Goal: Task Accomplishment & Management: Use online tool/utility

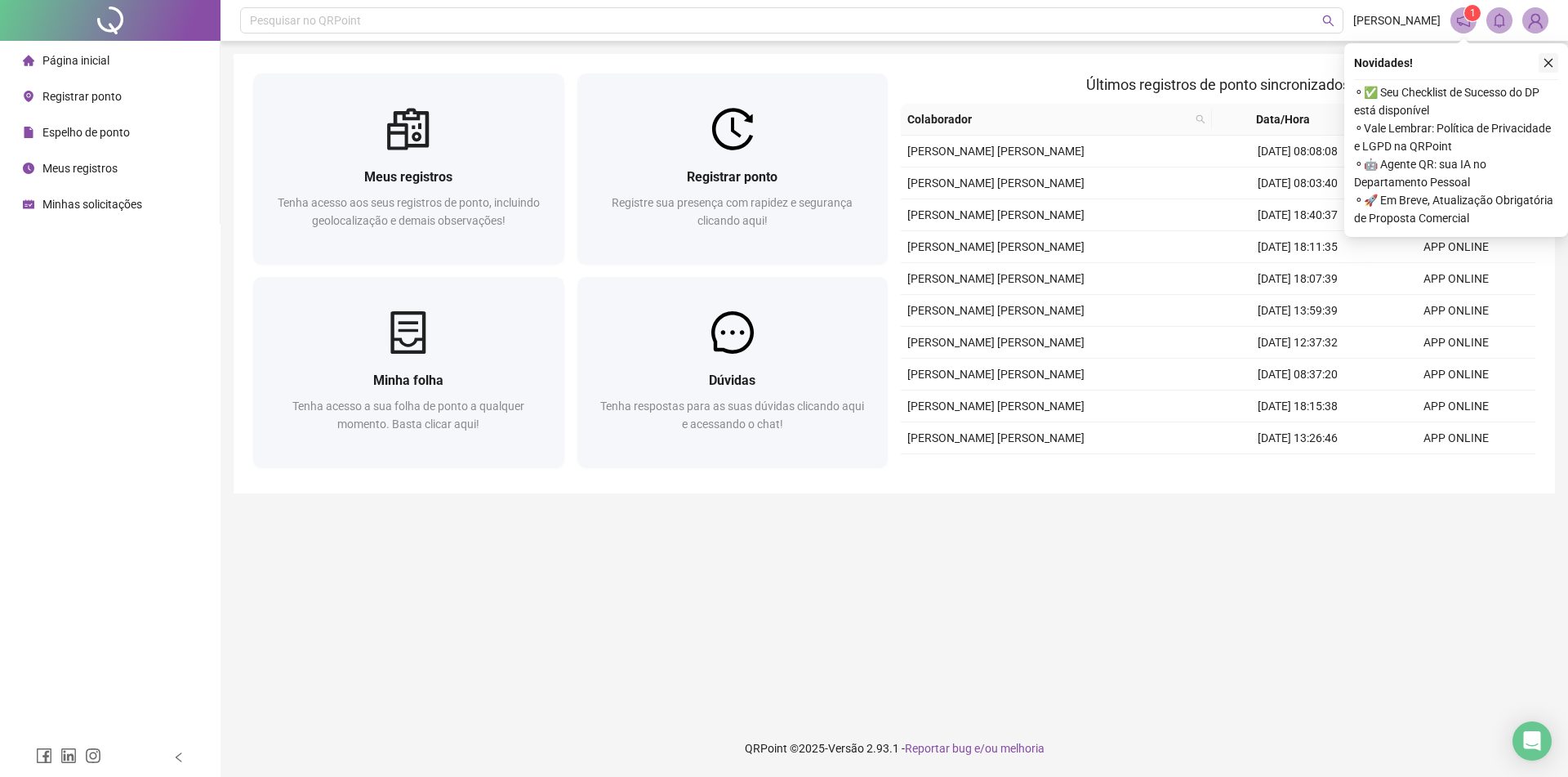
click at [1546, 59] on icon "close" at bounding box center [1548, 63] width 12 height 12
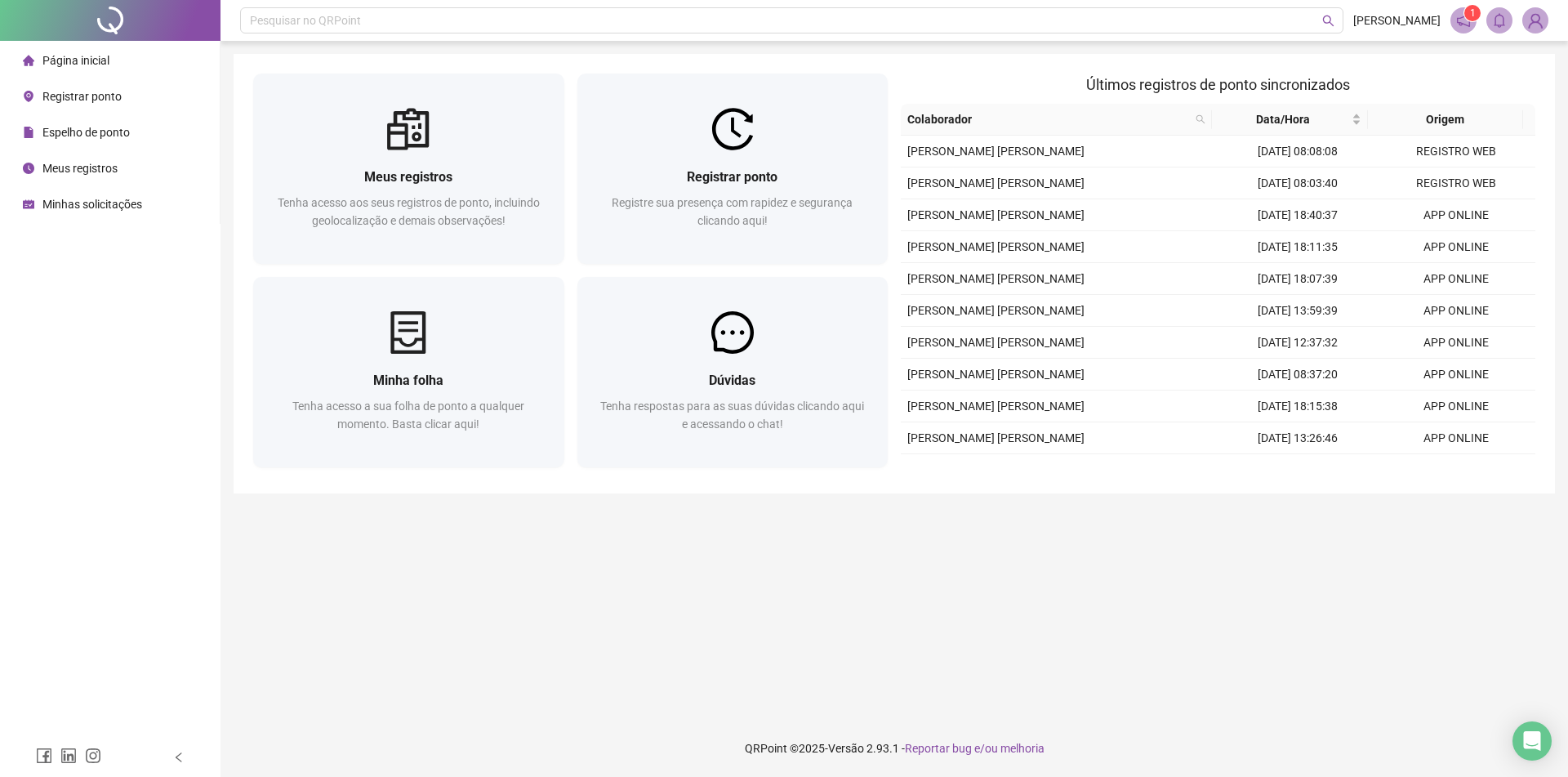
click at [1534, 27] on img at bounding box center [1535, 20] width 24 height 24
click at [1496, 133] on span "Sair" at bounding box center [1474, 131] width 121 height 18
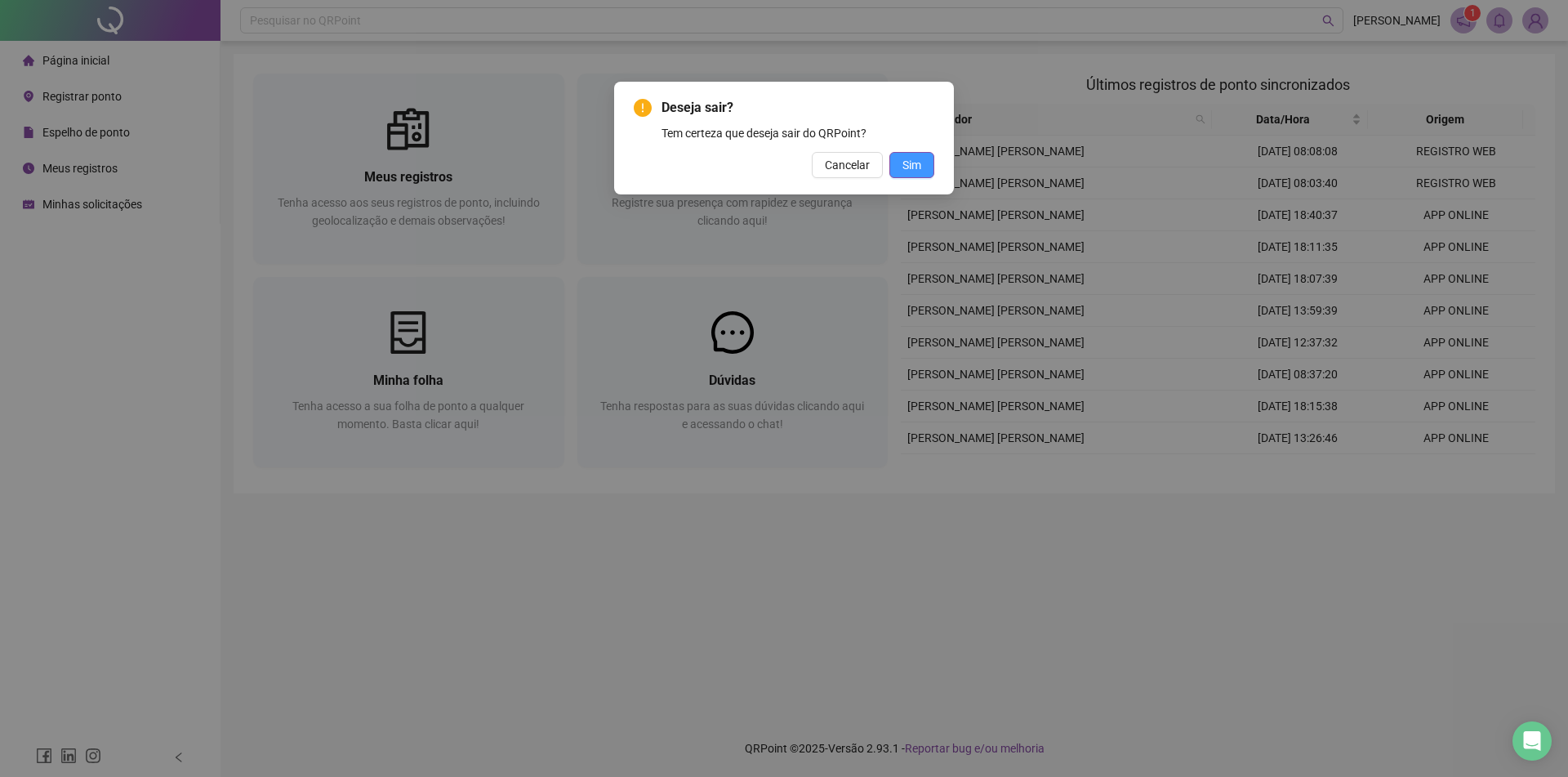
click at [910, 154] on button "Sim" at bounding box center [912, 165] width 45 height 26
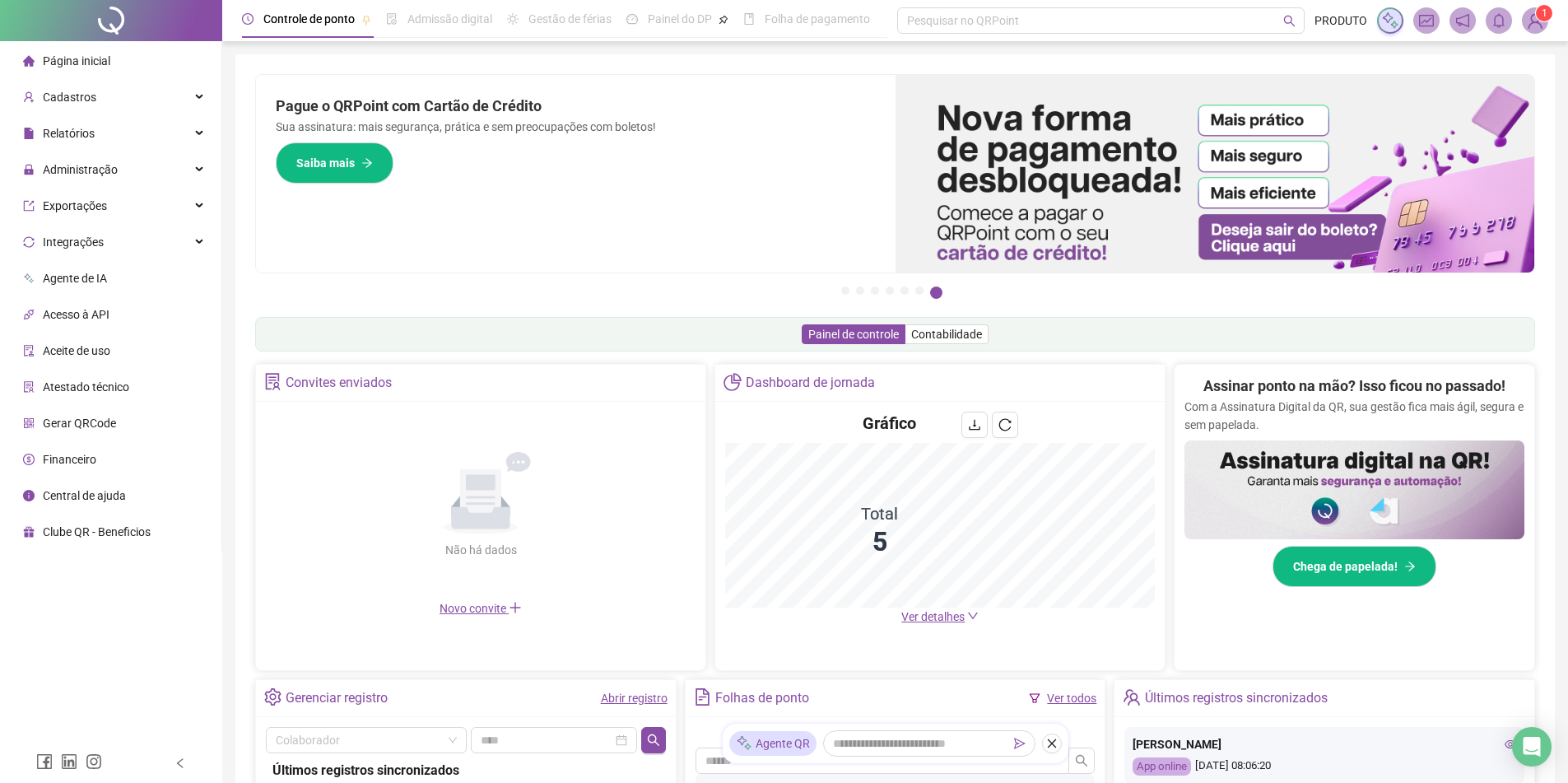
click at [1540, 7] on sup "1" at bounding box center [1545, 13] width 17 height 17
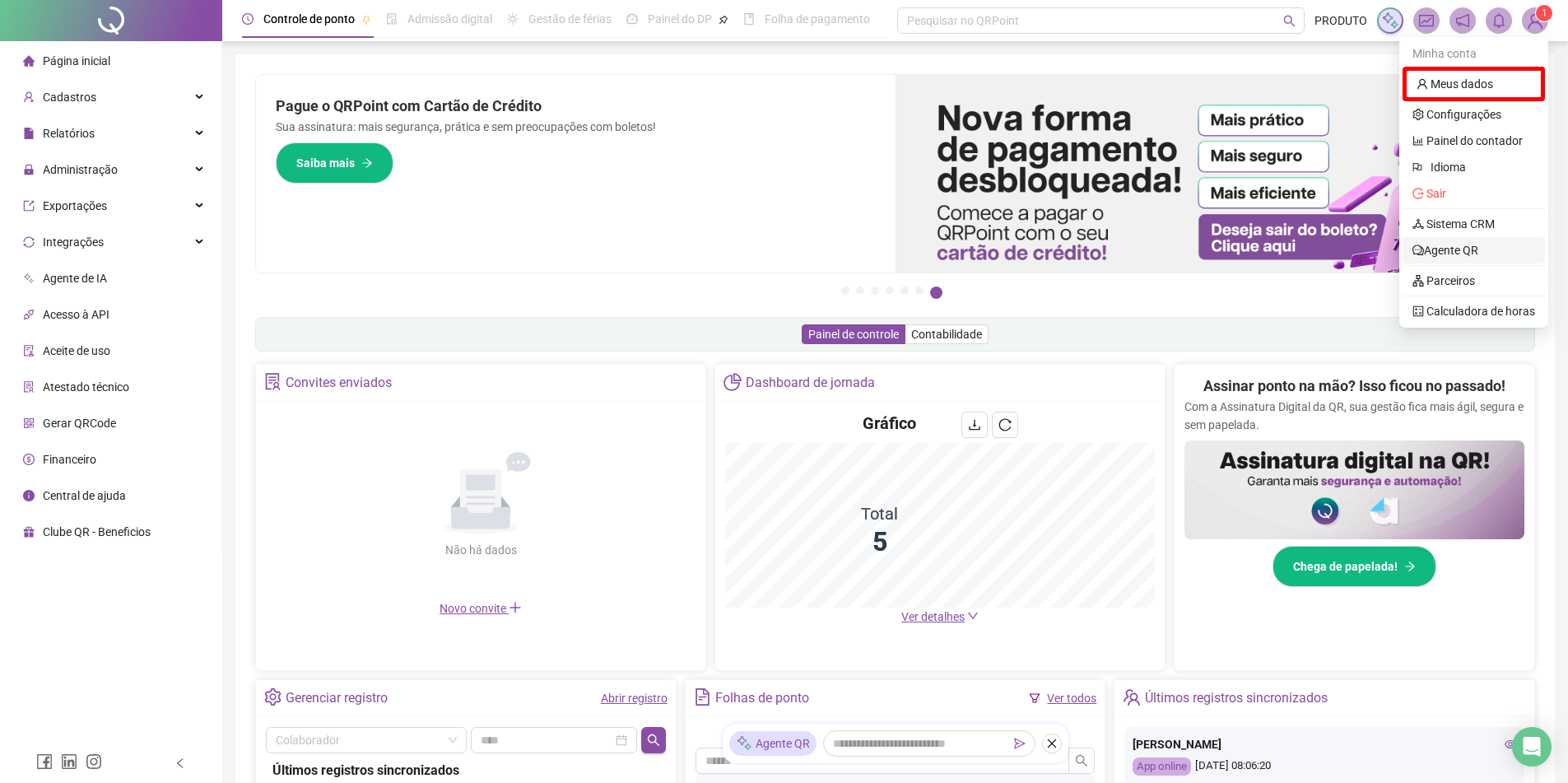
click at [1478, 252] on link "Agente QR" at bounding box center [1445, 251] width 66 height 13
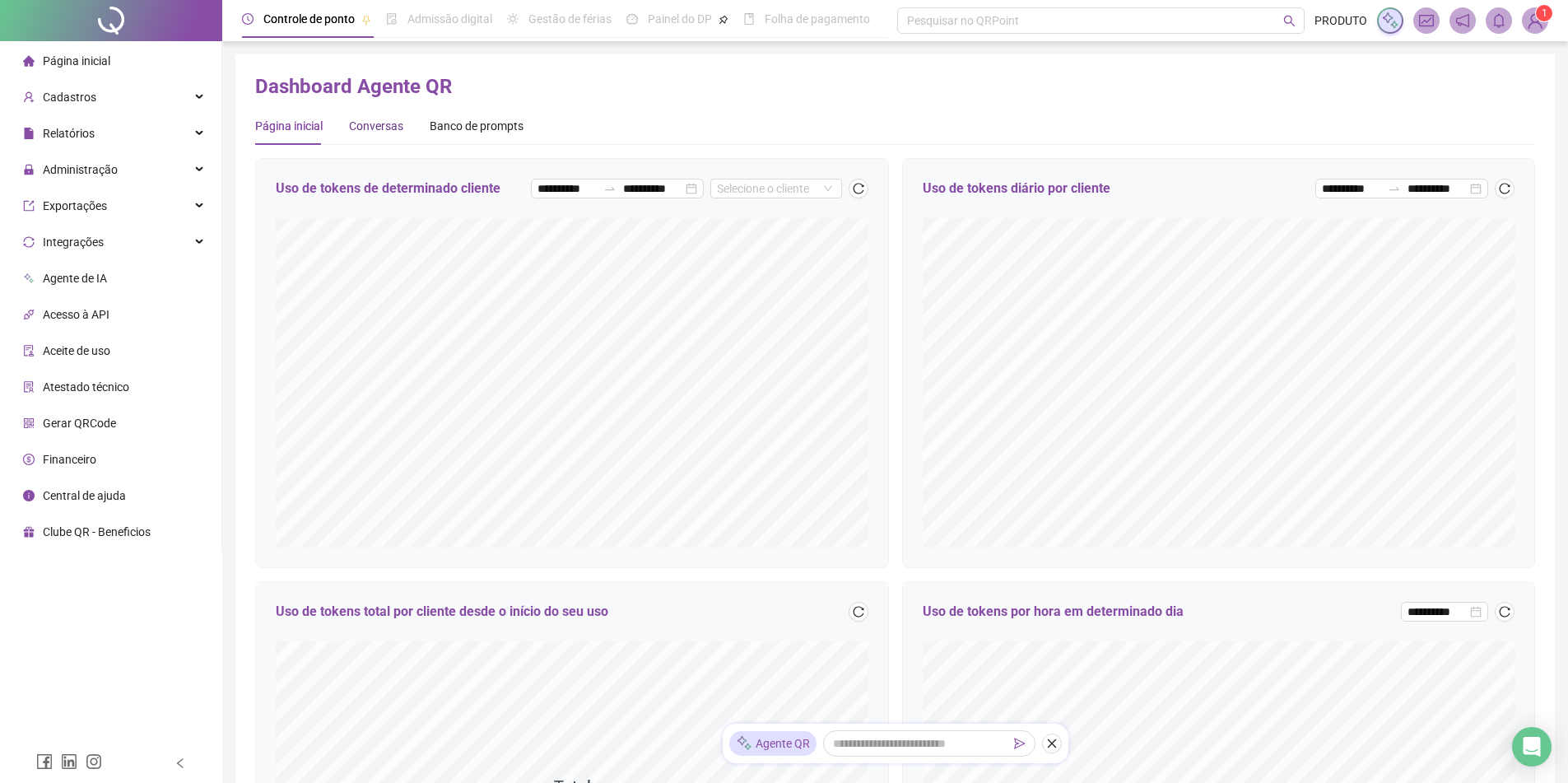
click at [381, 122] on div "Conversas" at bounding box center [376, 126] width 55 height 18
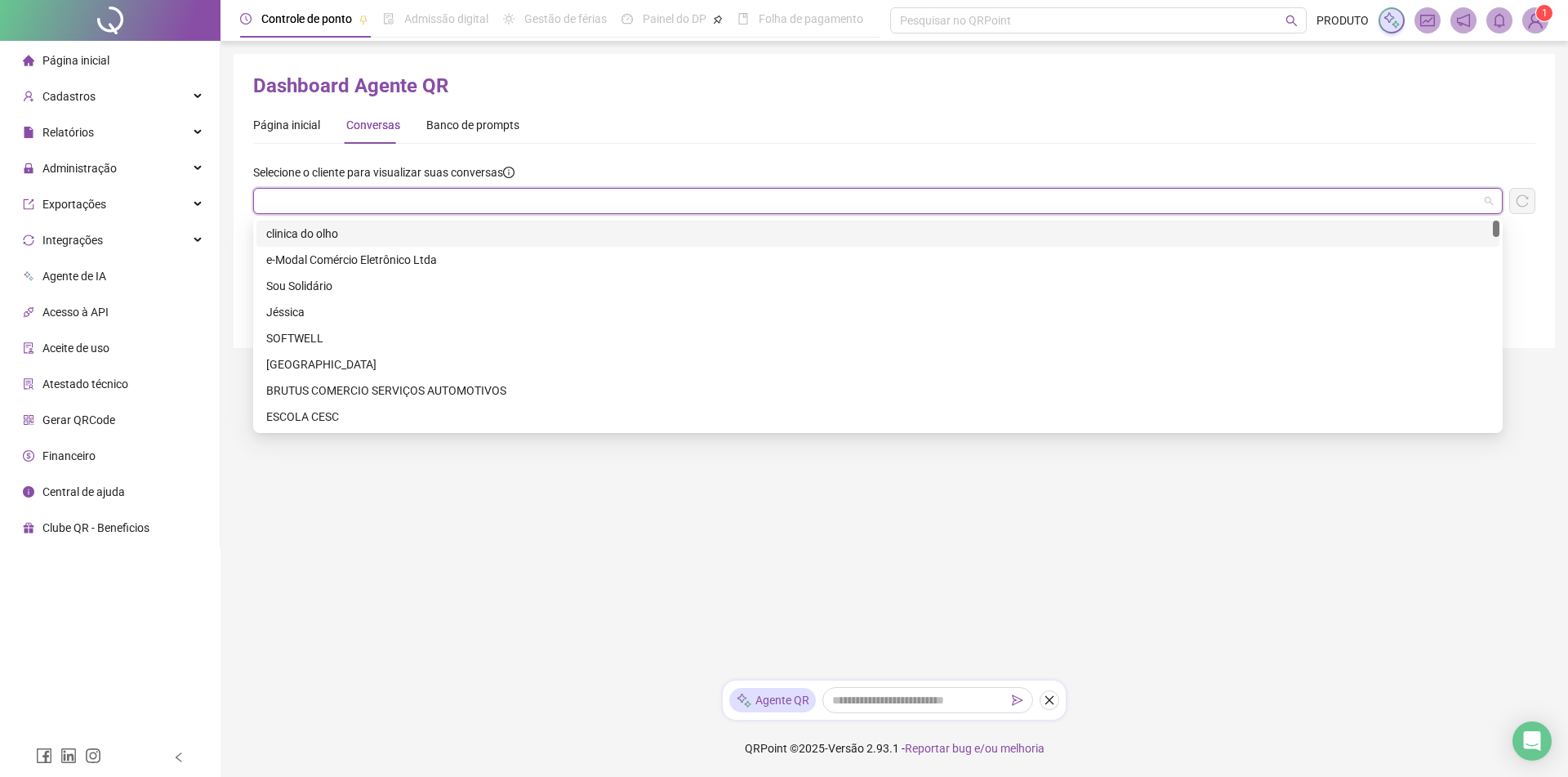
click at [390, 202] on input "search" at bounding box center [870, 200] width 1215 height 24
click at [388, 259] on div "e-Modal Comércio Eletrônico Ltda" at bounding box center [878, 260] width 1223 height 18
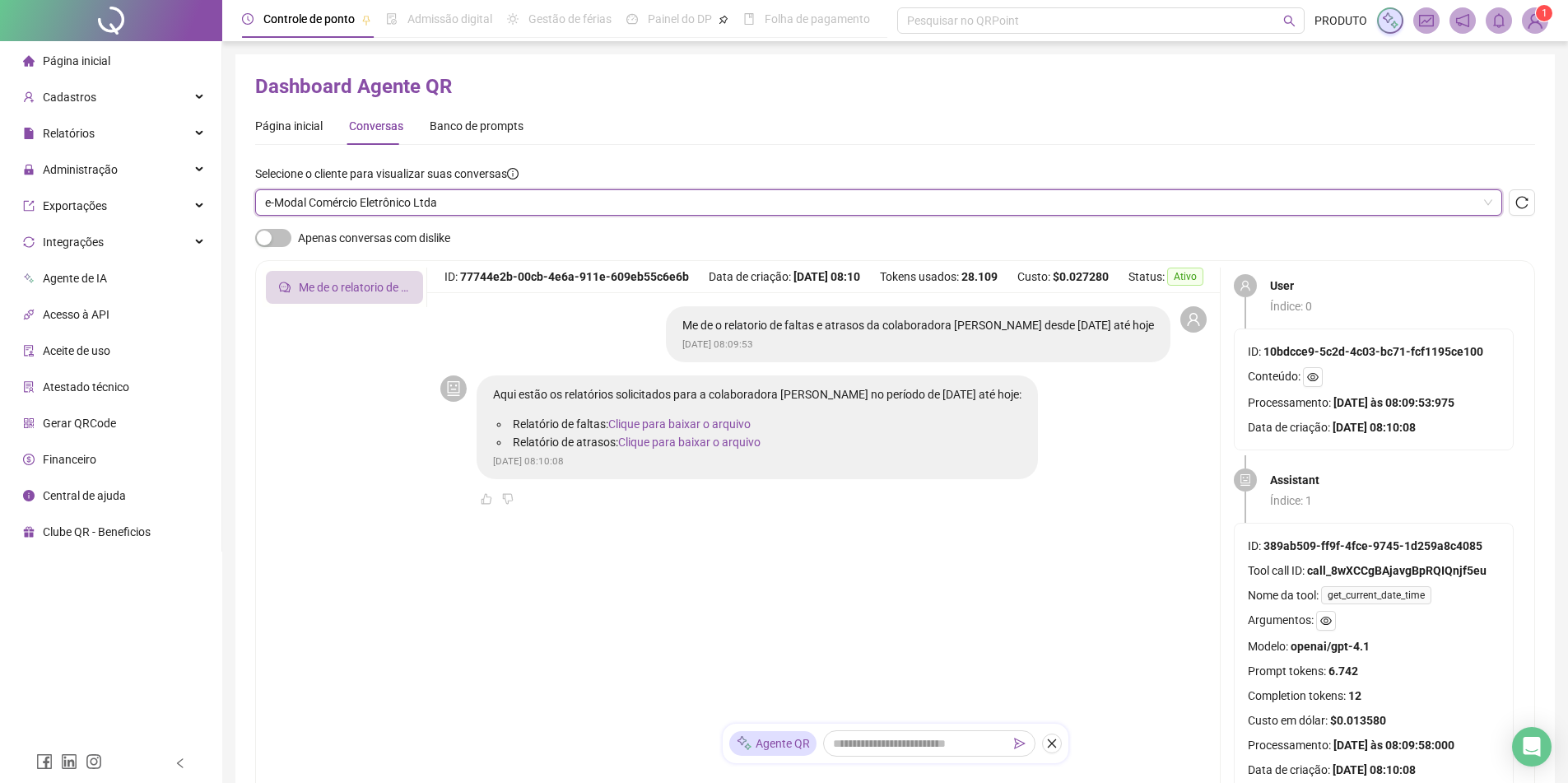
click at [695, 425] on link "Clique para baixar o arquivo" at bounding box center [679, 424] width 143 height 13
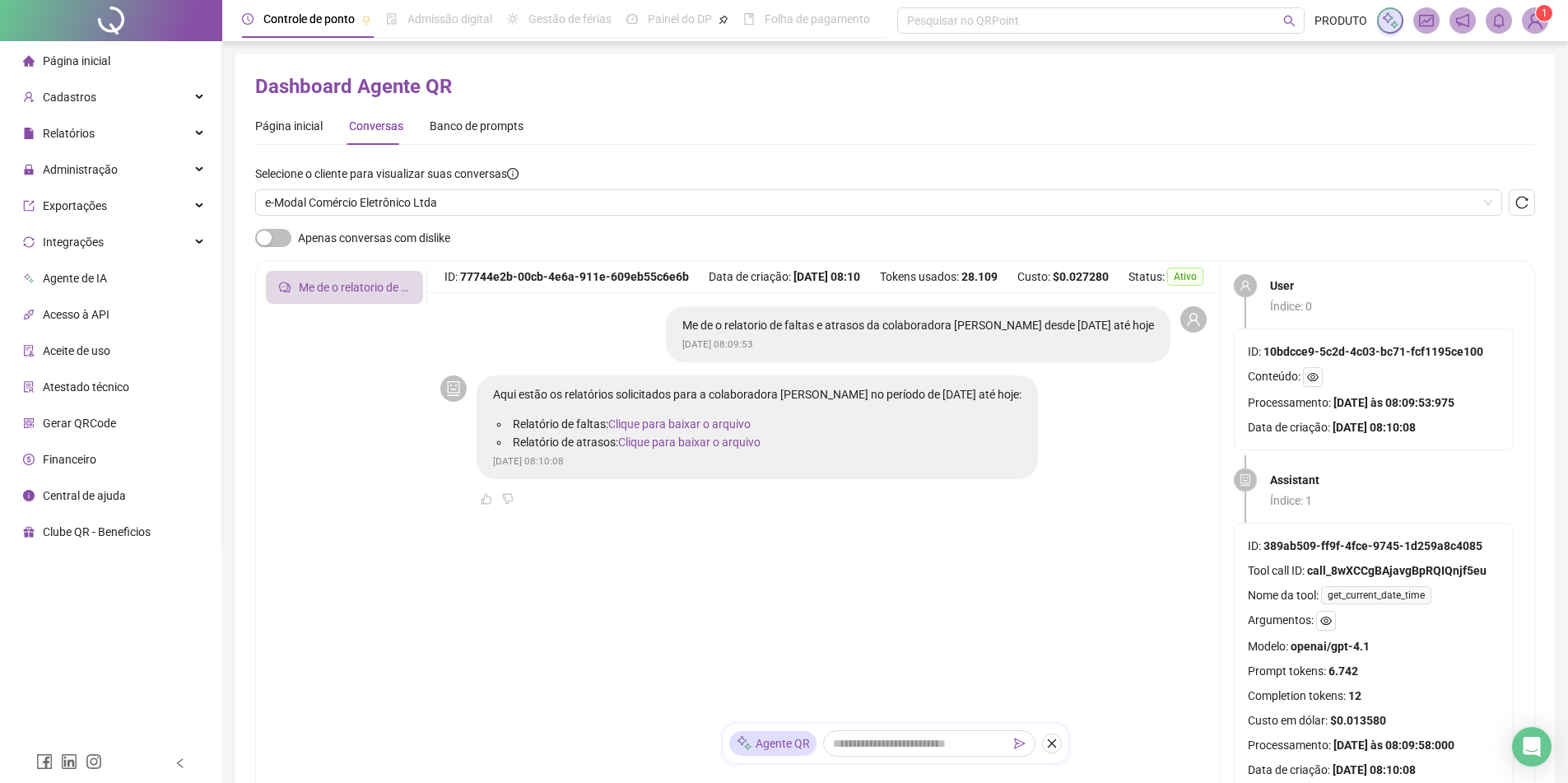
click at [692, 443] on link "Clique para baixar o arquivo" at bounding box center [689, 442] width 143 height 13
click at [299, 124] on div "Página inicial" at bounding box center [288, 126] width 67 height 18
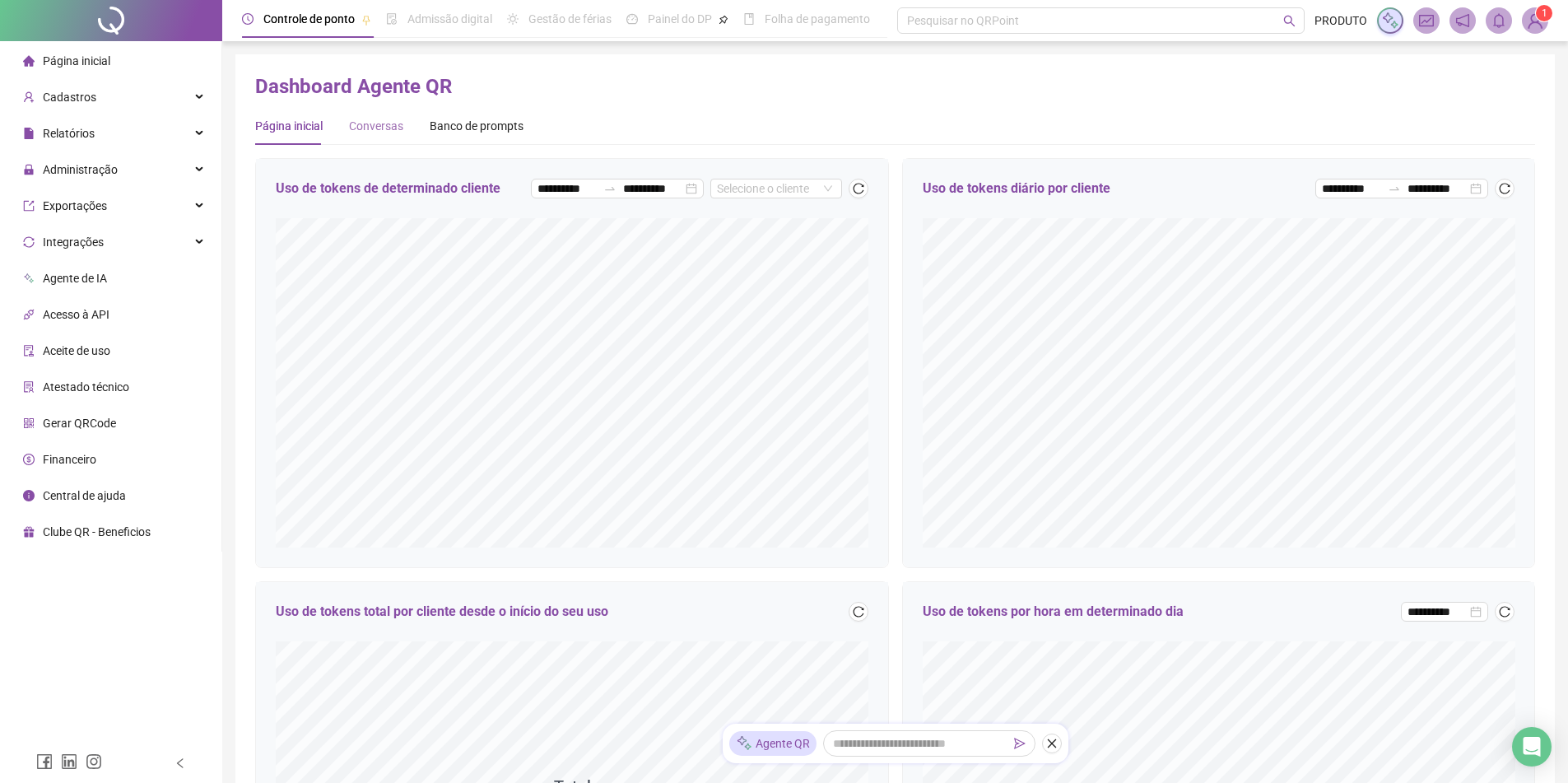
click at [349, 115] on div "Conversas" at bounding box center [376, 126] width 55 height 38
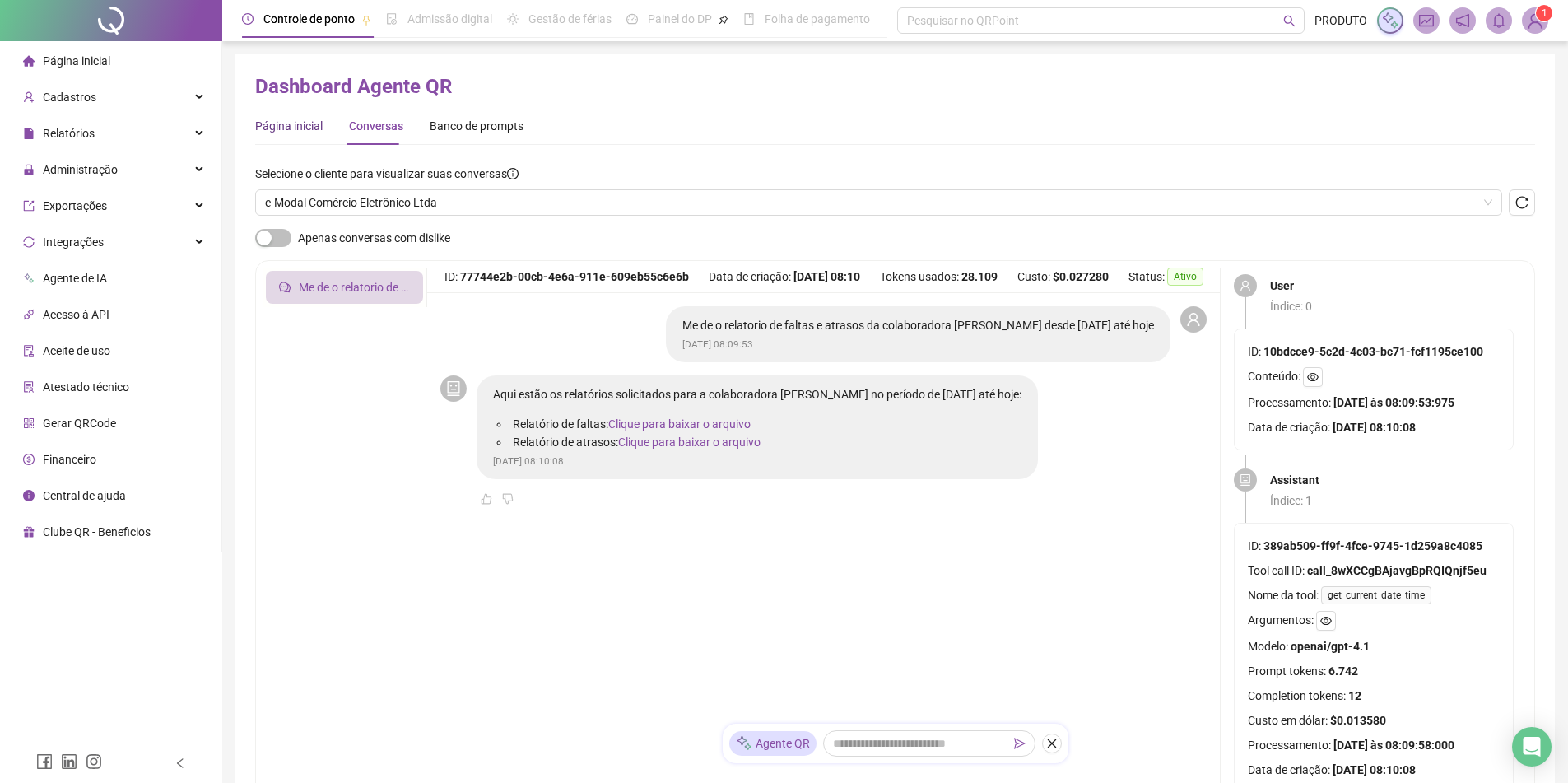
click at [306, 127] on div "Página inicial" at bounding box center [288, 126] width 67 height 18
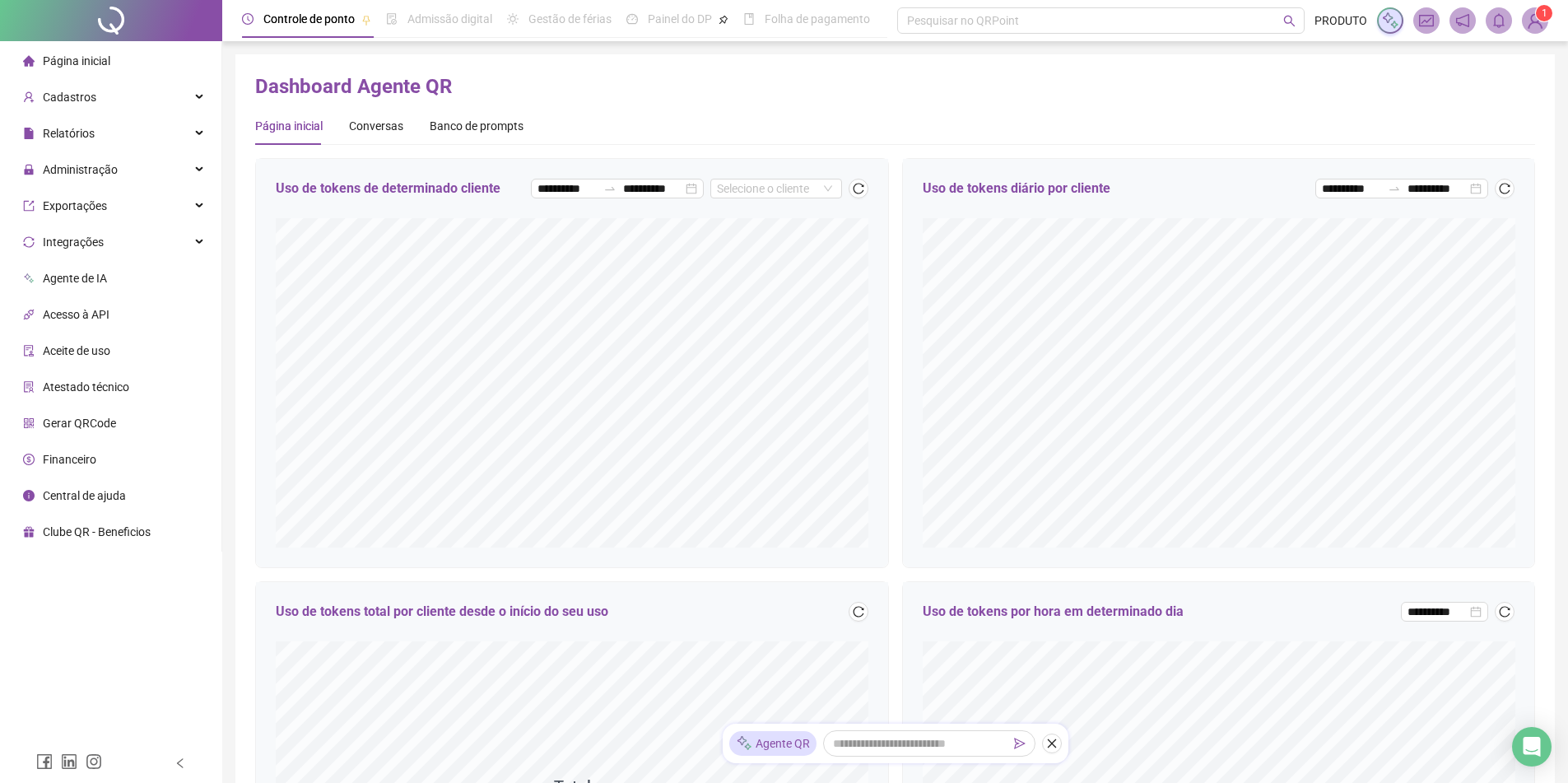
click at [1499, 15] on icon "bell" at bounding box center [1499, 21] width 12 height 15
